Goal: Task Accomplishment & Management: Manage account settings

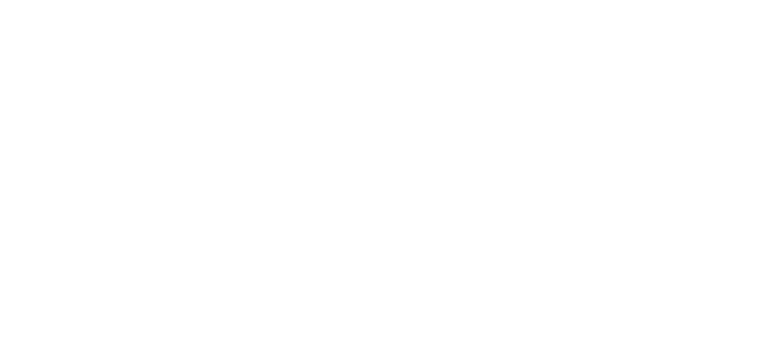
click at [586, 3] on html at bounding box center [378, 1] width 757 height 3
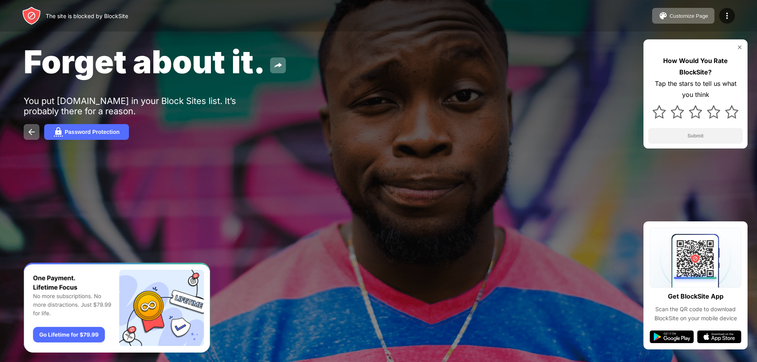
click at [386, 75] on div "Forget about it." at bounding box center [308, 62] width 568 height 38
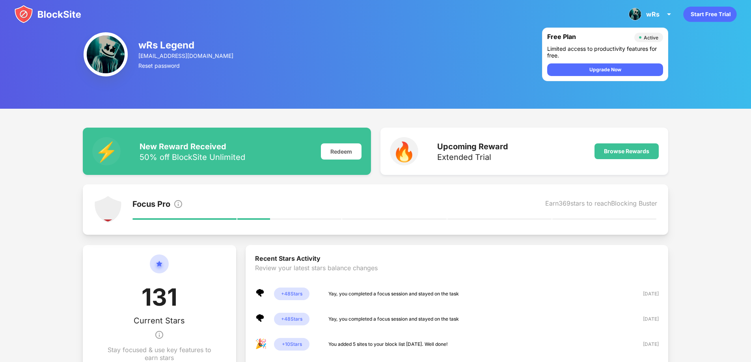
click at [56, 14] on img at bounding box center [47, 14] width 67 height 19
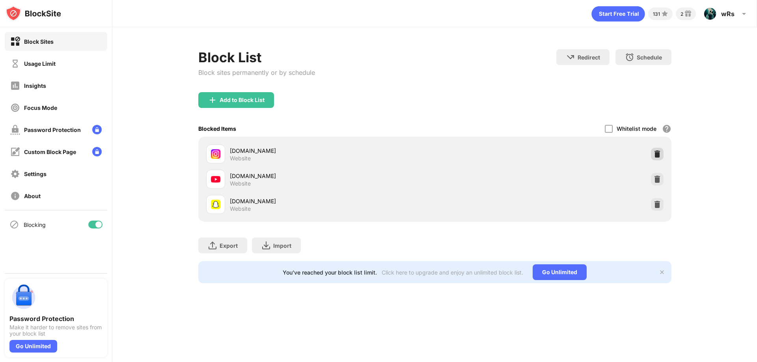
click at [658, 153] on img at bounding box center [658, 154] width 8 height 8
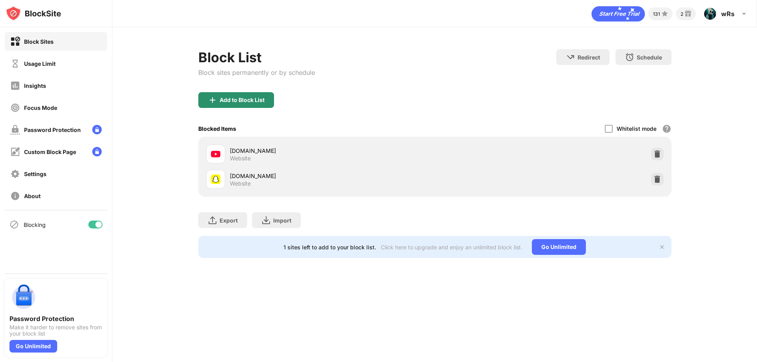
click at [253, 97] on div "Add to Block List" at bounding box center [242, 100] width 45 height 6
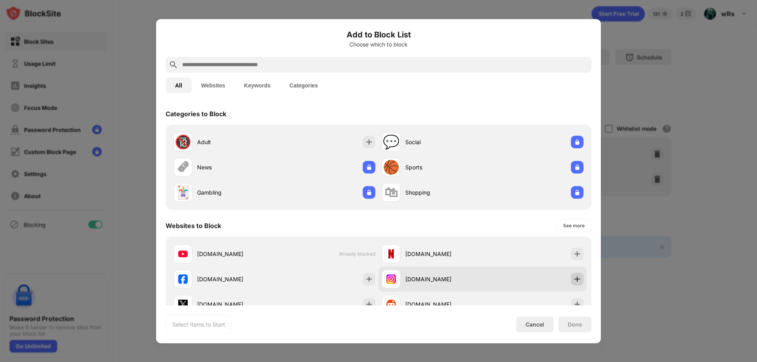
click at [571, 285] on div at bounding box center [577, 279] width 13 height 13
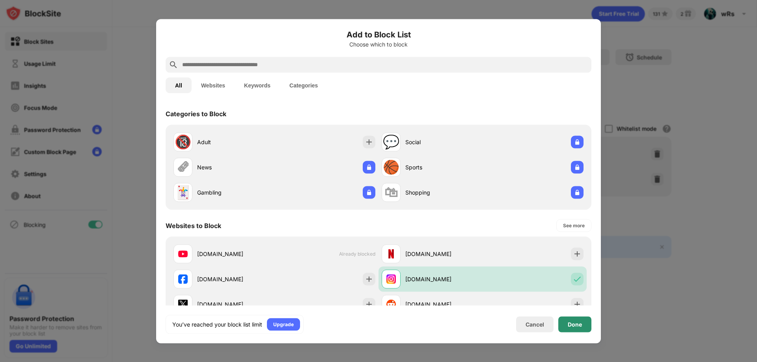
click at [569, 325] on div "Done" at bounding box center [575, 324] width 14 height 6
